Goal: Transaction & Acquisition: Download file/media

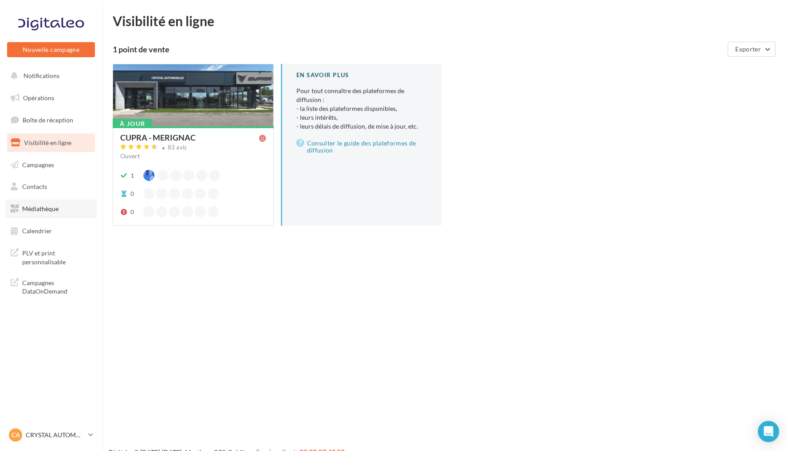
click at [77, 204] on link "Médiathèque" at bounding box center [50, 209] width 91 height 19
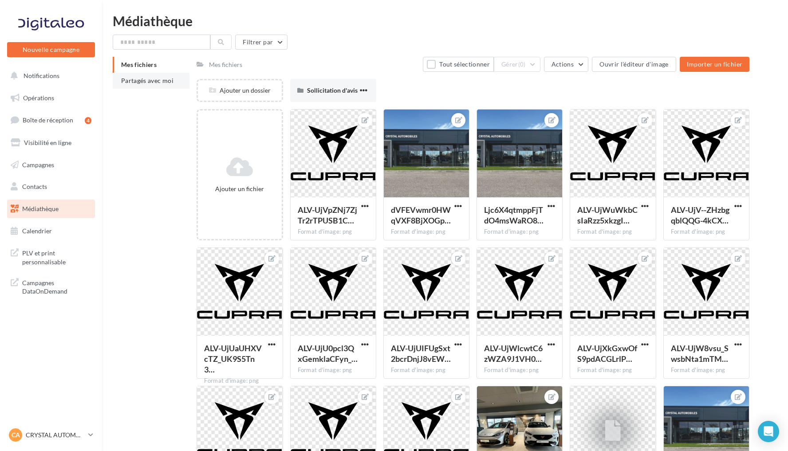
click at [162, 78] on span "Partagés avec moi" at bounding box center [147, 81] width 52 height 8
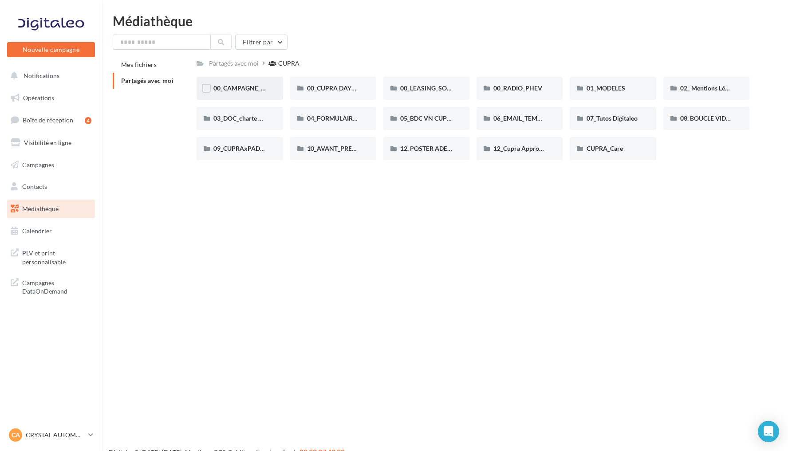
click at [266, 91] on div "00_CAMPAGNE_SEPTEMBRE" at bounding box center [239, 88] width 86 height 23
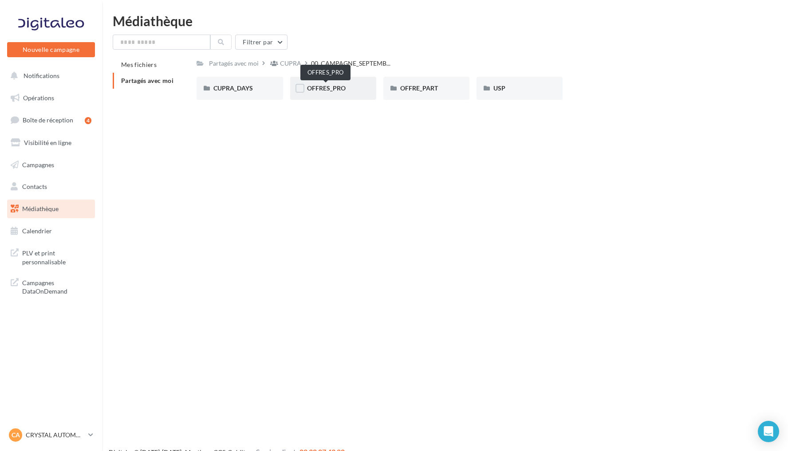
click at [342, 89] on span "OFFRES_PRO" at bounding box center [326, 88] width 39 height 8
click at [259, 88] on div "BORN" at bounding box center [239, 88] width 52 height 9
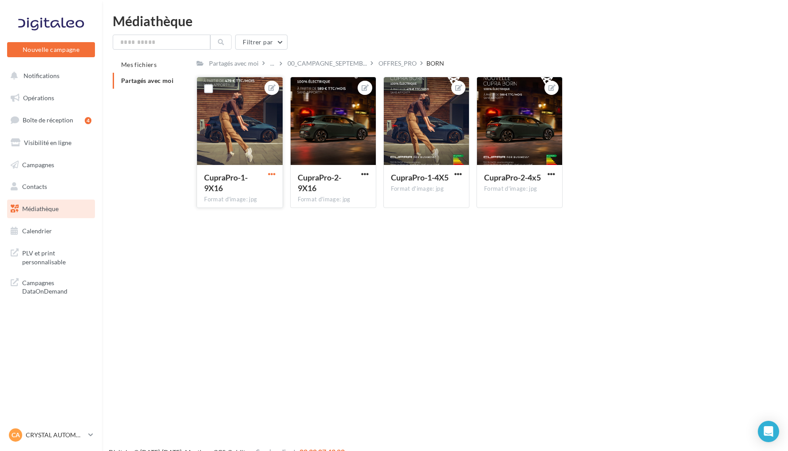
click at [273, 176] on span "button" at bounding box center [272, 174] width 8 height 8
click at [264, 191] on button "Ouvrir l'éditeur d'image" at bounding box center [231, 191] width 94 height 23
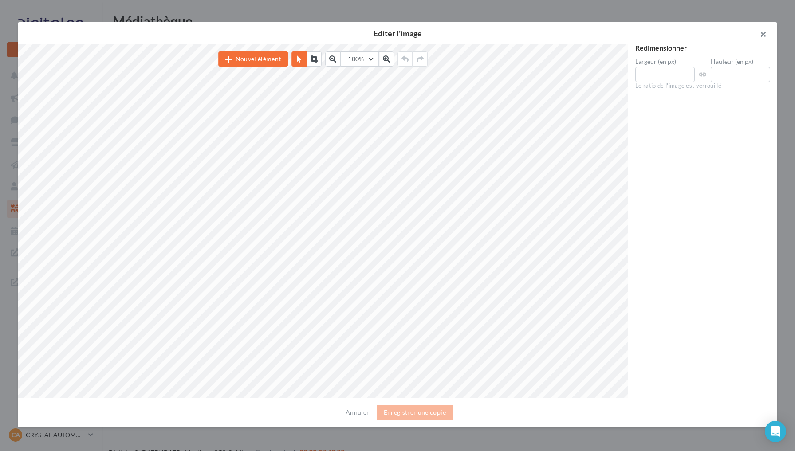
click at [766, 34] on button "button" at bounding box center [759, 35] width 35 height 27
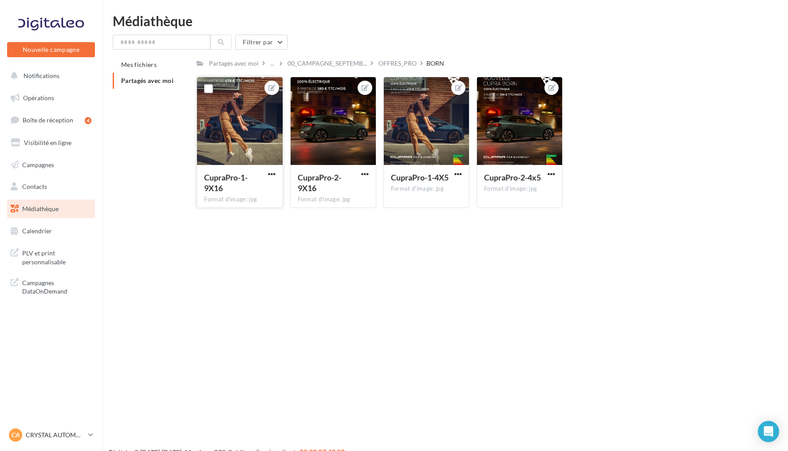
click at [276, 176] on button "button" at bounding box center [271, 174] width 11 height 9
click at [257, 218] on button "Télécharger" at bounding box center [231, 214] width 94 height 23
